Goal: Navigation & Orientation: Find specific page/section

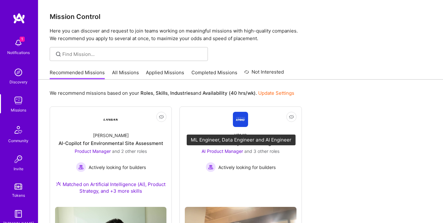
click at [230, 153] on span "AI Product Manager" at bounding box center [222, 151] width 41 height 5
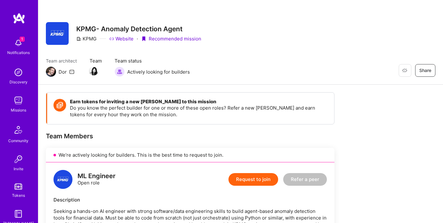
click at [20, 21] on img at bounding box center [19, 18] width 13 height 11
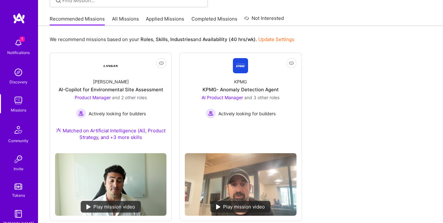
scroll to position [67, 0]
